Goal: Information Seeking & Learning: Find specific fact

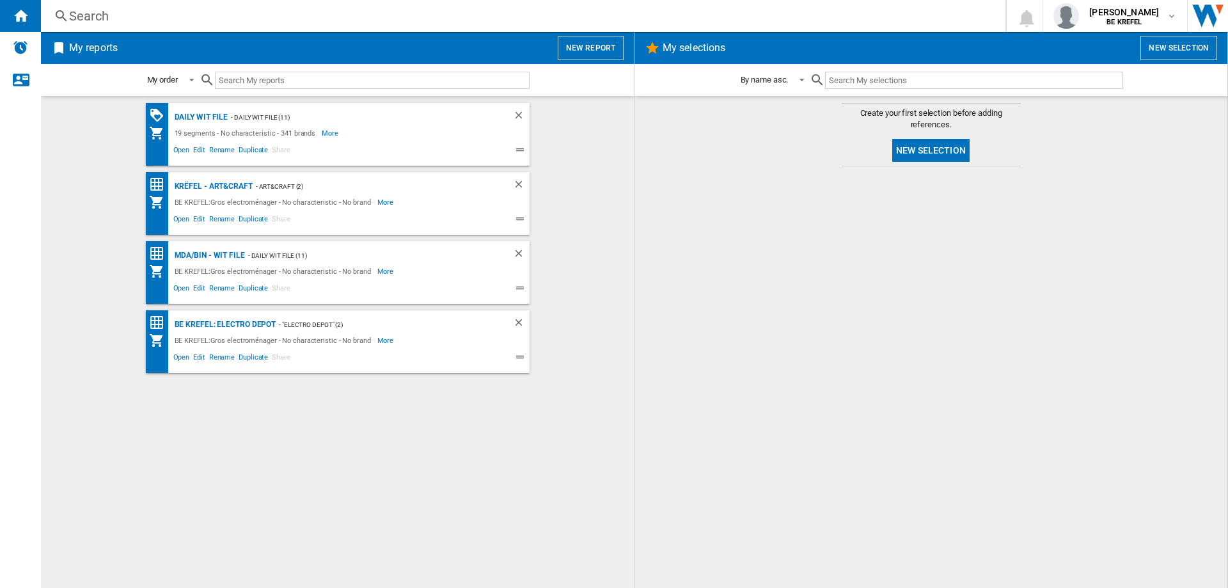
click at [98, 15] on div "Search" at bounding box center [520, 16] width 903 height 18
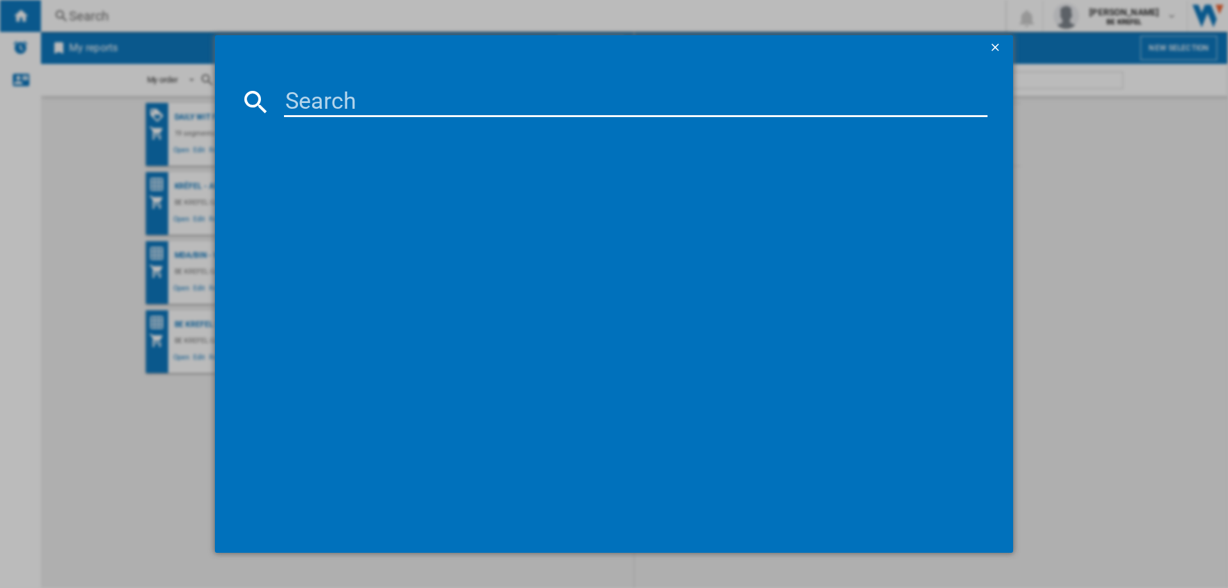
click at [322, 105] on input at bounding box center [635, 101] width 703 height 31
type input "21006541"
click at [361, 186] on div "EMERIO PO1158471 NOIR ORANGE" at bounding box center [622, 184] width 691 height 13
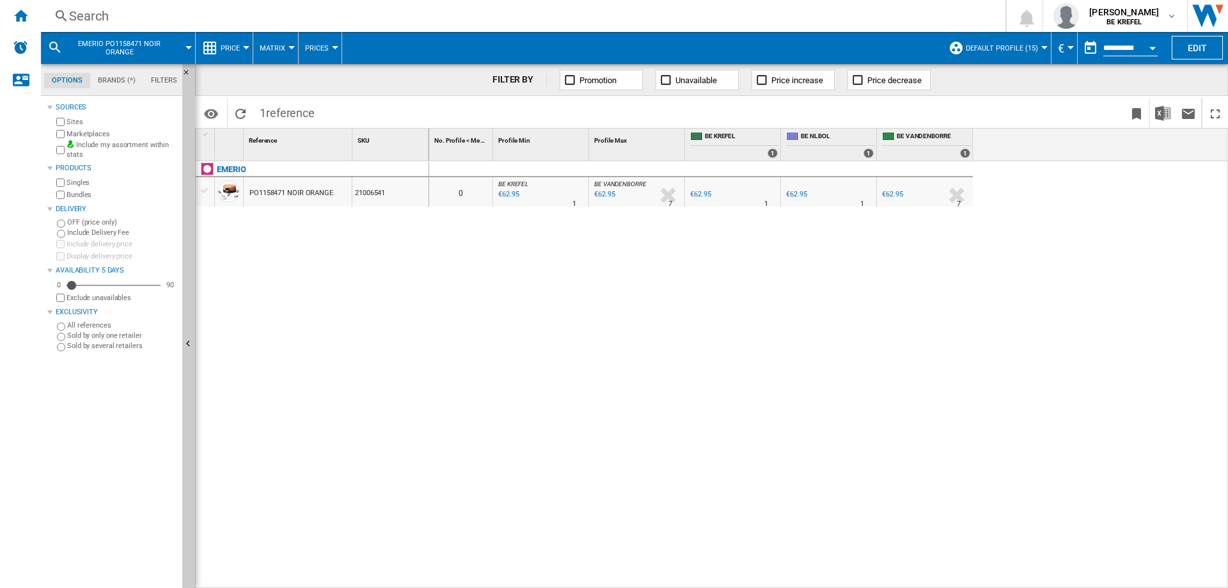
click at [887, 194] on div "€62.95" at bounding box center [892, 194] width 20 height 8
click at [793, 196] on div "€62.95" at bounding box center [796, 194] width 20 height 8
click at [591, 237] on div "0 0 BE KREFEL : BE FR KREFEL 0.0 % €62.95 % N/A 1 BE KREFEL : BE FR KREFEL BE V…" at bounding box center [828, 374] width 799 height 427
click at [349, 231] on div "EMERIO PO1158471 NOIR ORANGE 21006541" at bounding box center [312, 371] width 233 height 420
